Goal: Information Seeking & Learning: Learn about a topic

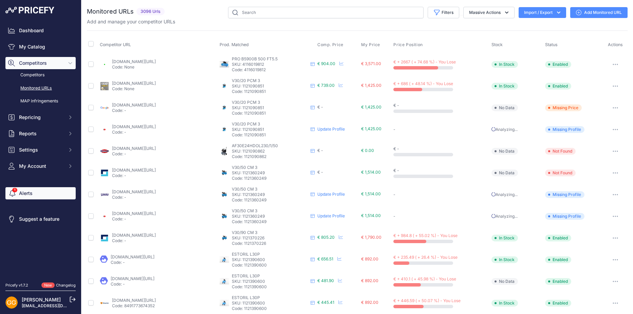
click at [17, 196] on link "Alerts" at bounding box center [40, 193] width 70 height 12
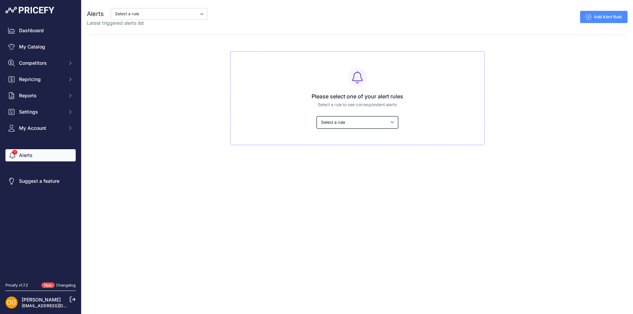
click at [362, 123] on select "Select a rule My competitors are 5% cheaper than me" at bounding box center [357, 122] width 81 height 12
click at [345, 175] on div "Close Alerts Select a rule My competitors are 5% cheaper than me Latest trigger…" at bounding box center [356, 157] width 551 height 314
click at [35, 47] on link "My Catalog" at bounding box center [40, 47] width 70 height 12
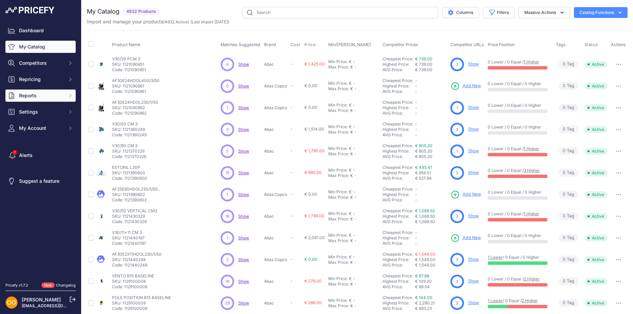
click at [54, 99] on button "Reports" at bounding box center [40, 96] width 70 height 12
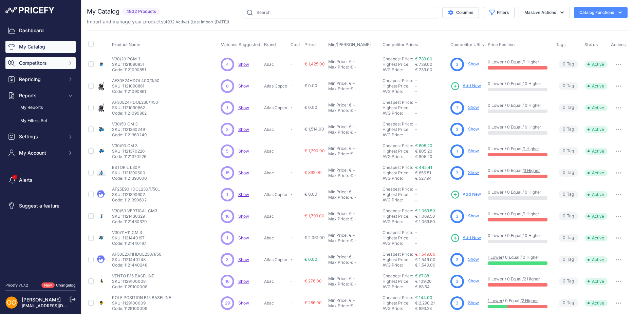
click at [53, 59] on button "Competitors" at bounding box center [40, 63] width 70 height 12
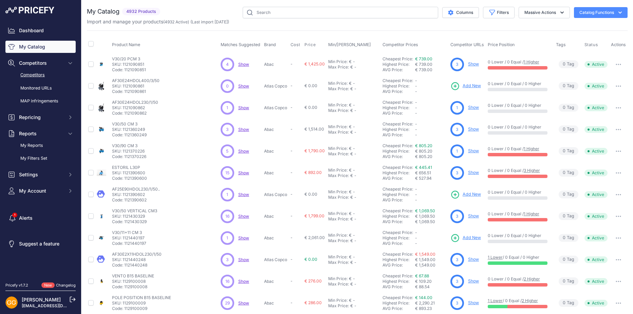
click at [47, 78] on link "Competitors" at bounding box center [40, 75] width 70 height 12
click at [27, 73] on link "Competitors" at bounding box center [40, 75] width 70 height 12
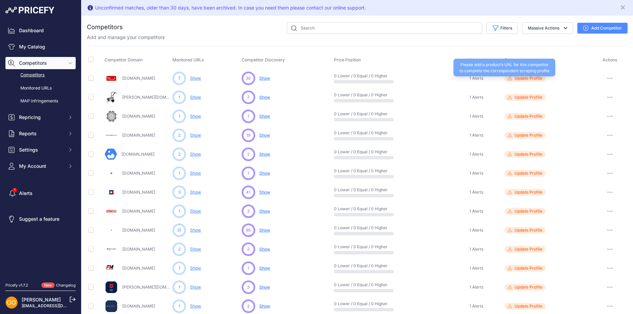
click at [528, 79] on span "Update Profile" at bounding box center [528, 78] width 28 height 5
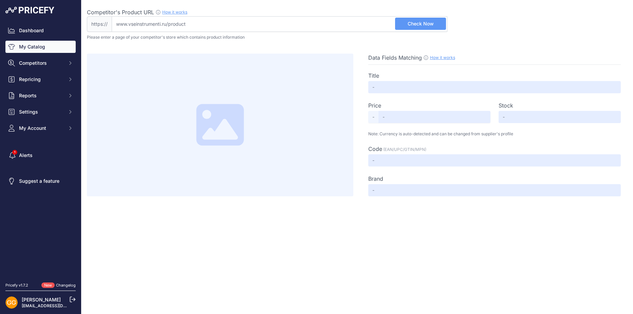
click at [30, 42] on link "My Catalog" at bounding box center [40, 47] width 70 height 12
click at [48, 48] on link "My Catalog" at bounding box center [40, 47] width 70 height 12
click at [66, 61] on button "Competitors" at bounding box center [40, 63] width 70 height 12
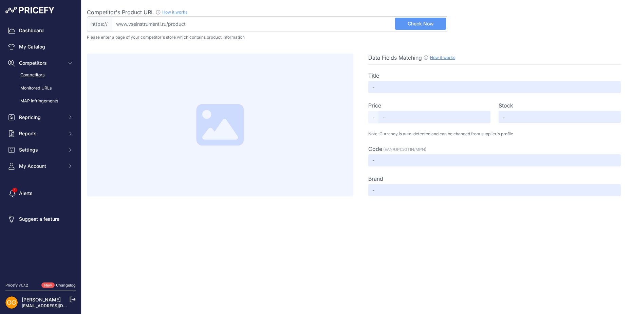
click at [43, 79] on link "Competitors" at bounding box center [40, 75] width 70 height 12
click at [32, 74] on link "Competitors" at bounding box center [40, 75] width 70 height 12
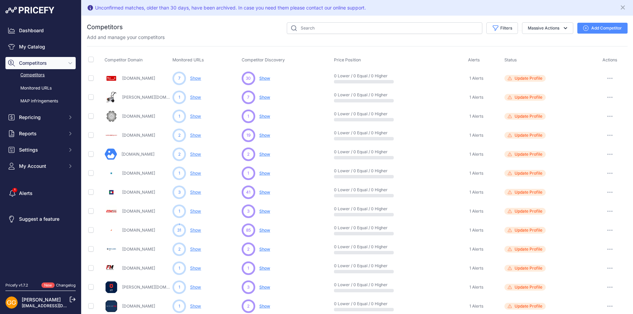
click at [266, 78] on span "Show" at bounding box center [264, 78] width 11 height 5
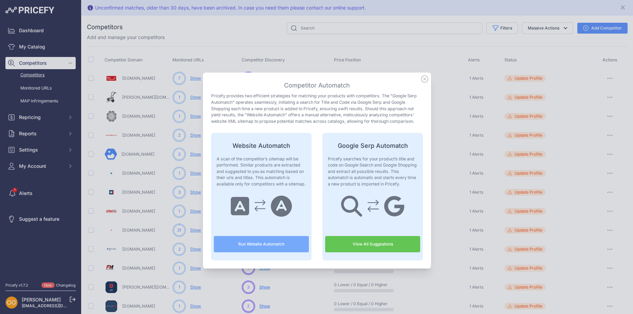
click at [421, 82] on icon at bounding box center [424, 79] width 7 height 7
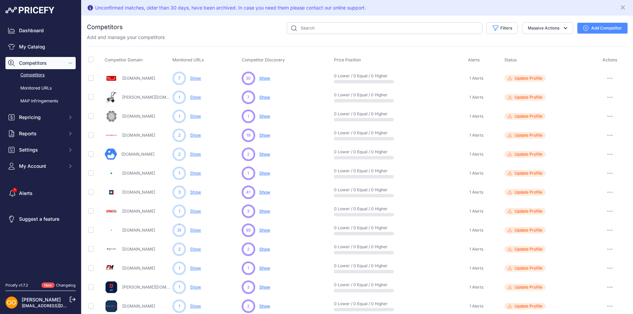
click at [199, 78] on link "Show" at bounding box center [195, 78] width 11 height 5
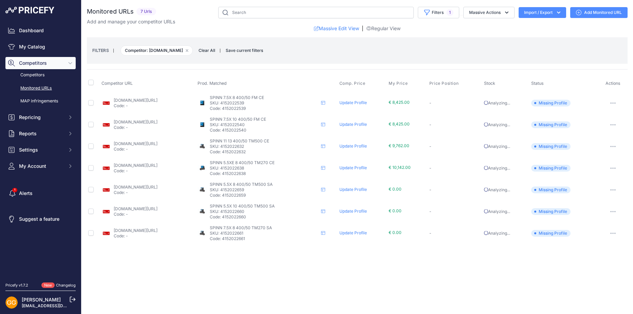
click at [149, 101] on link "vseinstrumenti.ru/product/vintovoj-kompressor-abac-spinn-7-5x-8-400-50-fm-ce-41…" at bounding box center [136, 100] width 44 height 5
click at [32, 76] on link "Competitors" at bounding box center [40, 75] width 70 height 12
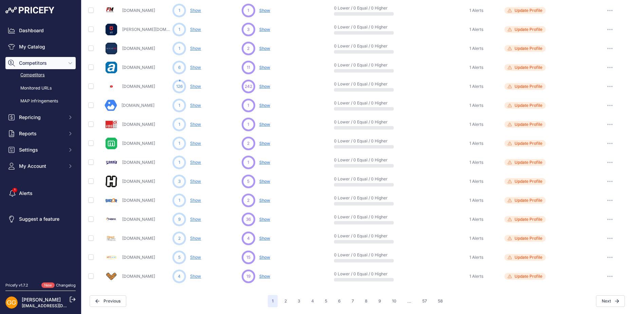
scroll to position [257, 0]
click at [284, 304] on button "2" at bounding box center [285, 302] width 11 height 12
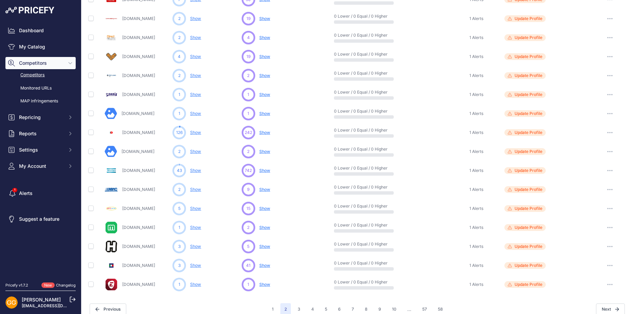
scroll to position [249, 0]
click at [196, 190] on link "Show" at bounding box center [195, 189] width 11 height 5
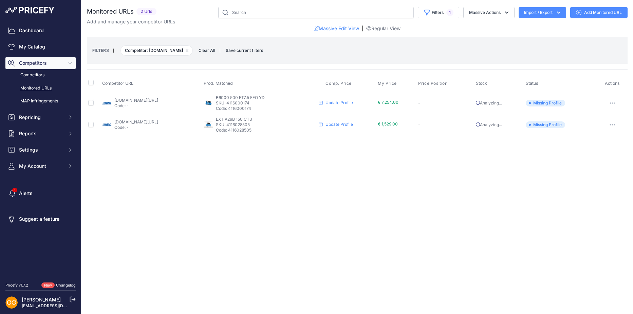
click at [136, 99] on link "[DOMAIN_NAME][URL]" at bounding box center [136, 100] width 44 height 5
click at [132, 121] on link "[DOMAIN_NAME][URL]" at bounding box center [136, 121] width 44 height 5
